Goal: Information Seeking & Learning: Check status

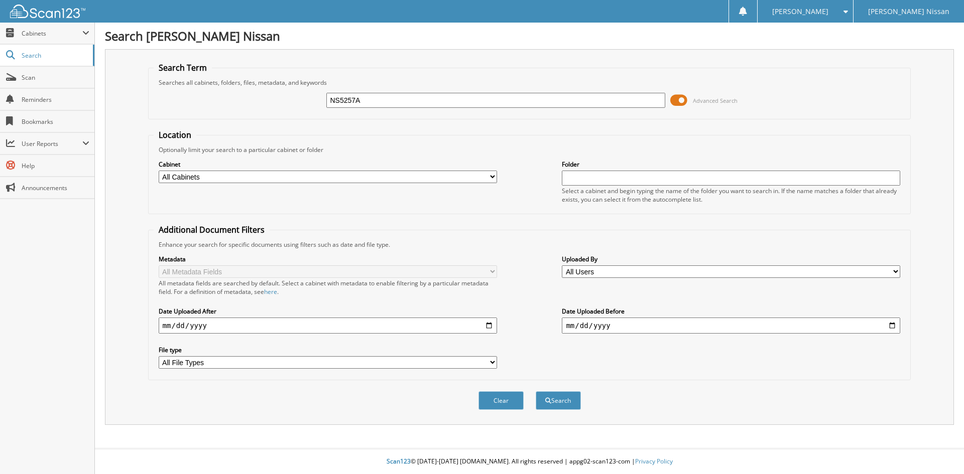
type input "NS5257A"
click at [536, 392] on button "Search" at bounding box center [558, 401] width 45 height 19
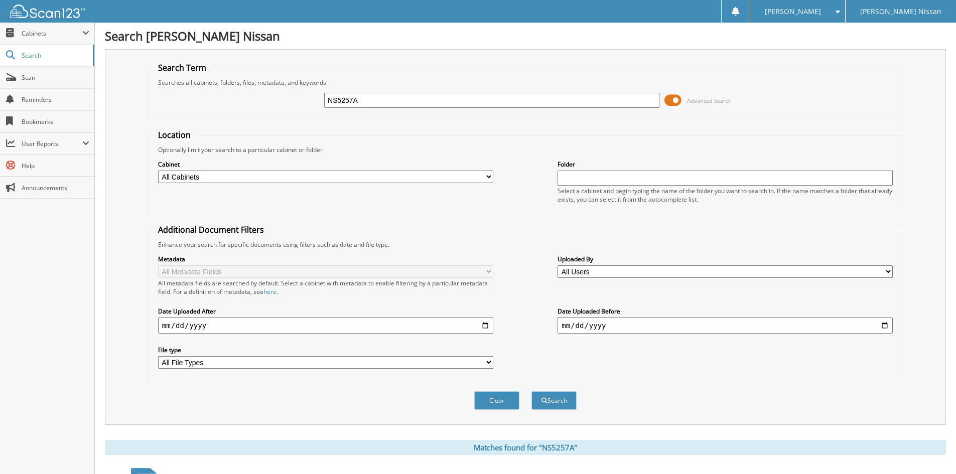
drag, startPoint x: 420, startPoint y: 101, endPoint x: 287, endPoint y: 94, distance: 133.2
click at [287, 94] on div "NS5257A Advanced Search" at bounding box center [525, 100] width 745 height 27
type input "ASHKIN"
click at [532, 392] on button "Search" at bounding box center [554, 401] width 45 height 19
click at [385, 102] on input "ASHKIN" at bounding box center [491, 100] width 335 height 15
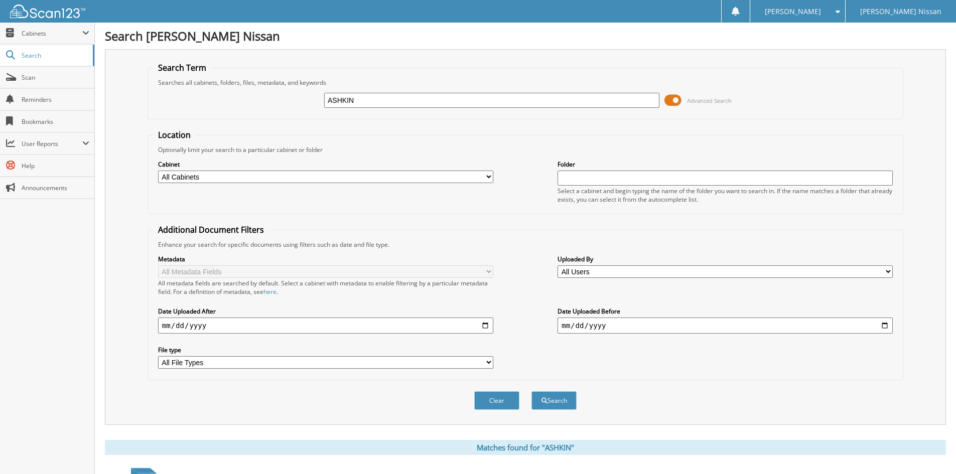
click at [385, 102] on input "ASHKIN" at bounding box center [491, 100] width 335 height 15
type input "NS5257A"
click at [532, 392] on button "Search" at bounding box center [554, 401] width 45 height 19
click at [547, 399] on button "Search" at bounding box center [554, 401] width 45 height 19
click at [57, 152] on span "User Reports" at bounding box center [47, 144] width 94 height 22
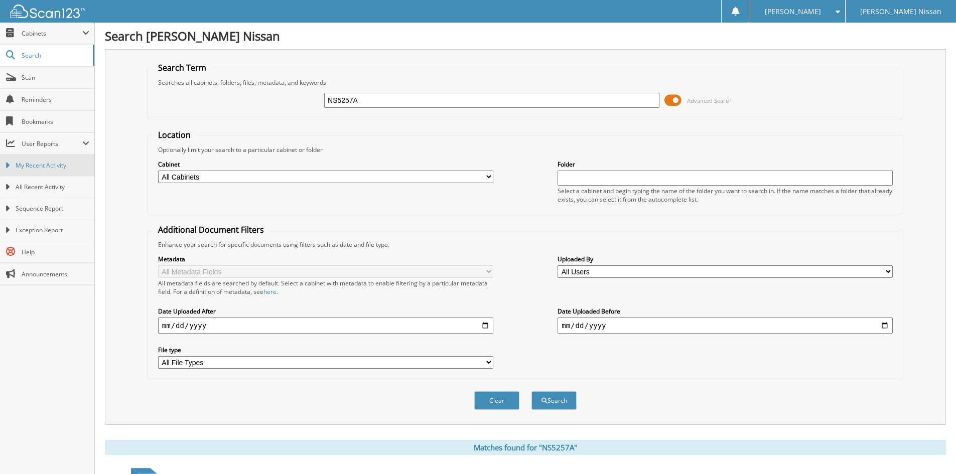
click at [56, 163] on span "My Recent Activity" at bounding box center [53, 165] width 74 height 9
